Goal: Task Accomplishment & Management: Use online tool/utility

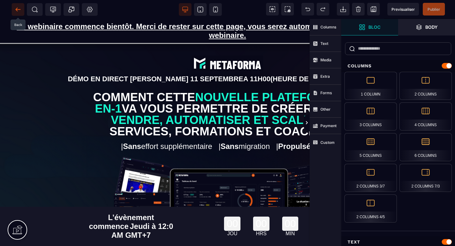
click at [16, 8] on icon at bounding box center [18, 9] width 6 height 6
